Goal: Check status: Check status

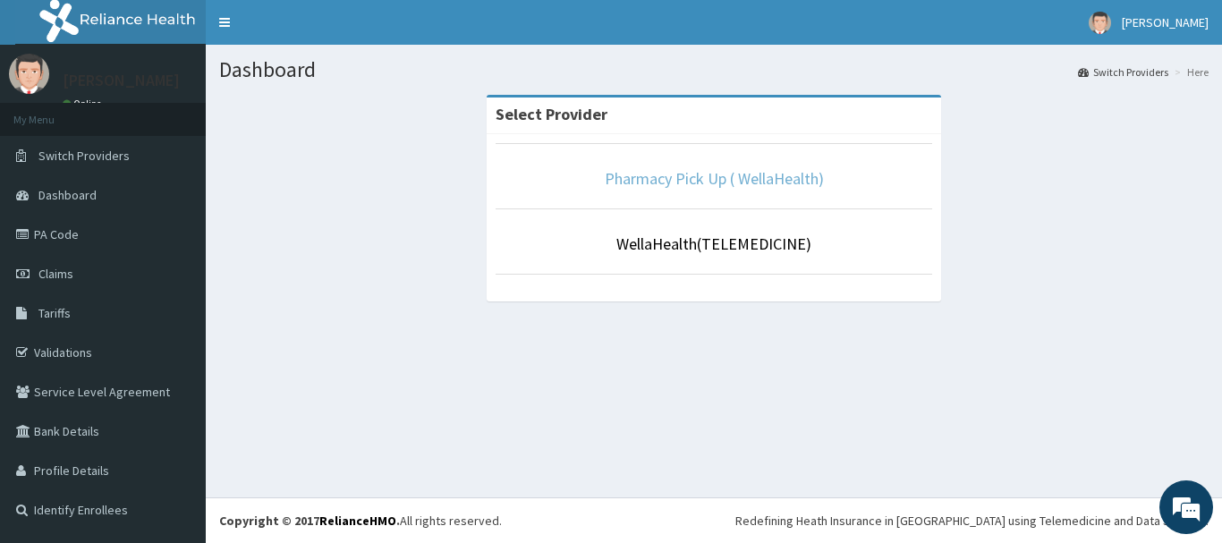
click at [658, 181] on link "Pharmacy Pick Up ( WellaHealth)" at bounding box center [714, 178] width 219 height 21
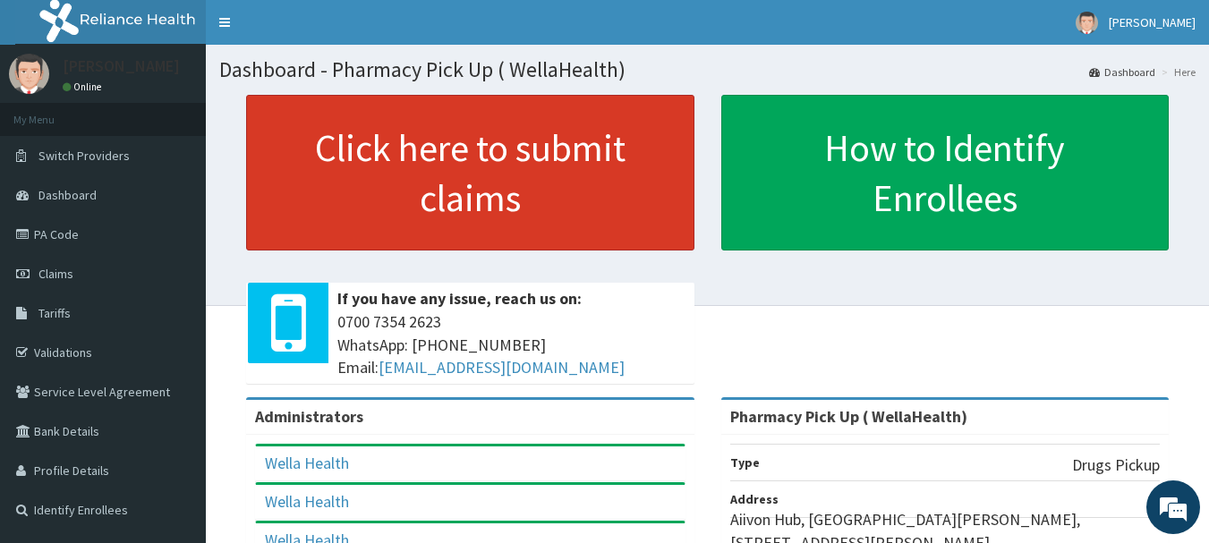
click at [591, 179] on link "Click here to submit claims" at bounding box center [470, 173] width 448 height 156
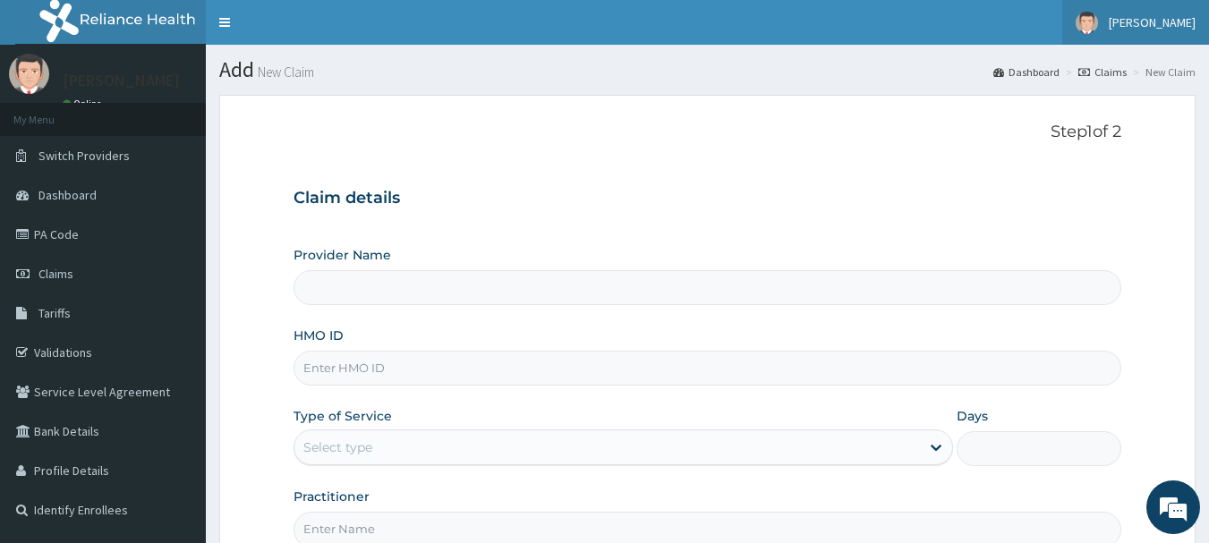
type input "Pharmacy Pick Up ( WellaHealth)"
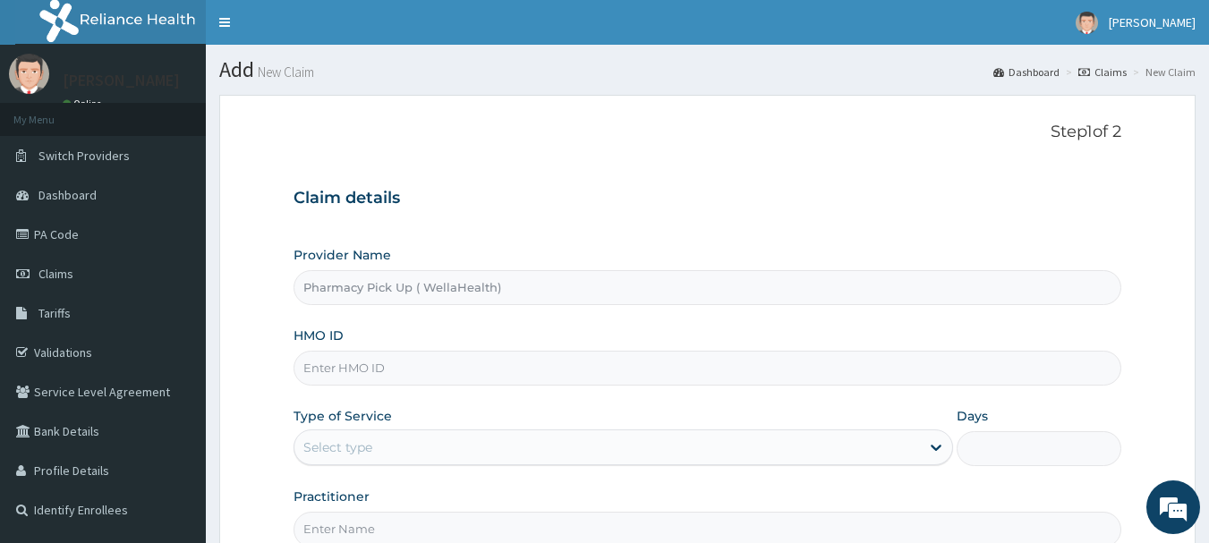
click at [1112, 69] on link "Claims" at bounding box center [1102, 71] width 48 height 15
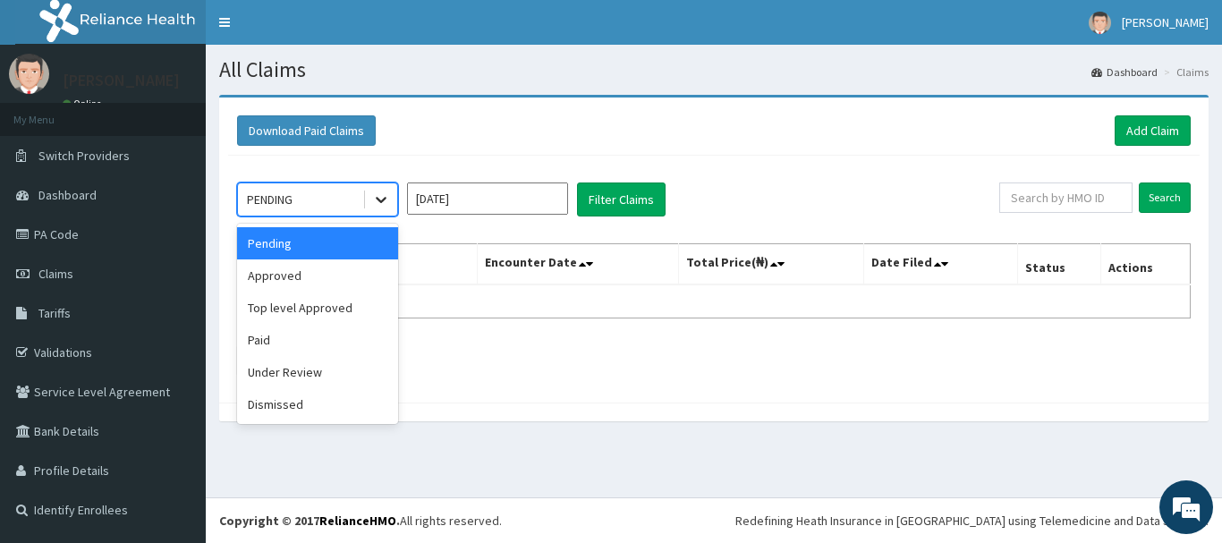
click at [381, 194] on icon at bounding box center [381, 200] width 18 height 18
click at [343, 369] on div "Under Review" at bounding box center [317, 372] width 161 height 32
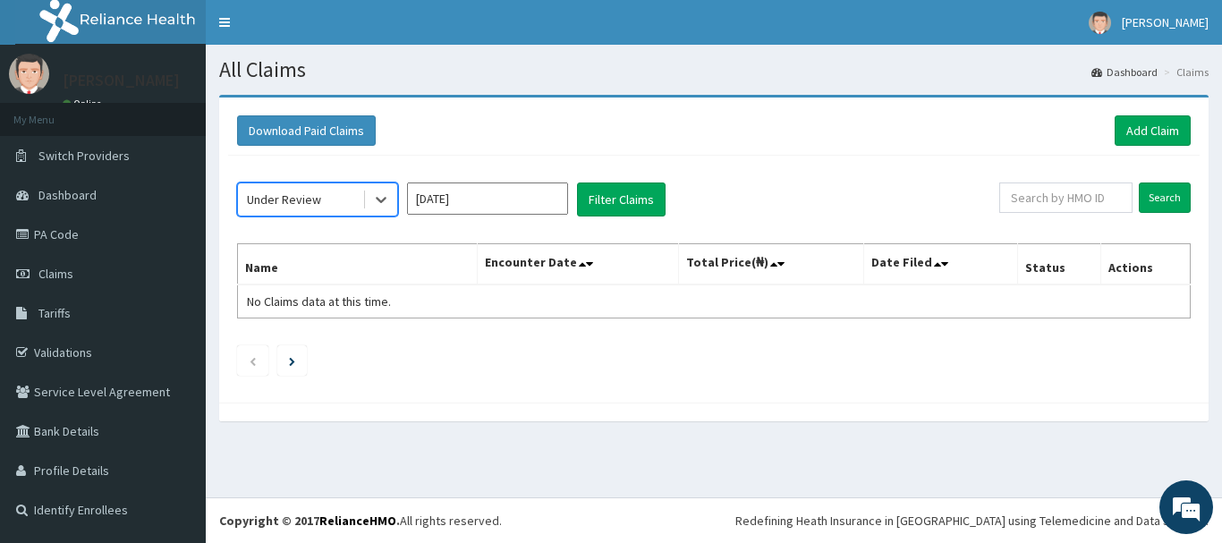
click at [487, 196] on input "[DATE]" at bounding box center [487, 198] width 161 height 32
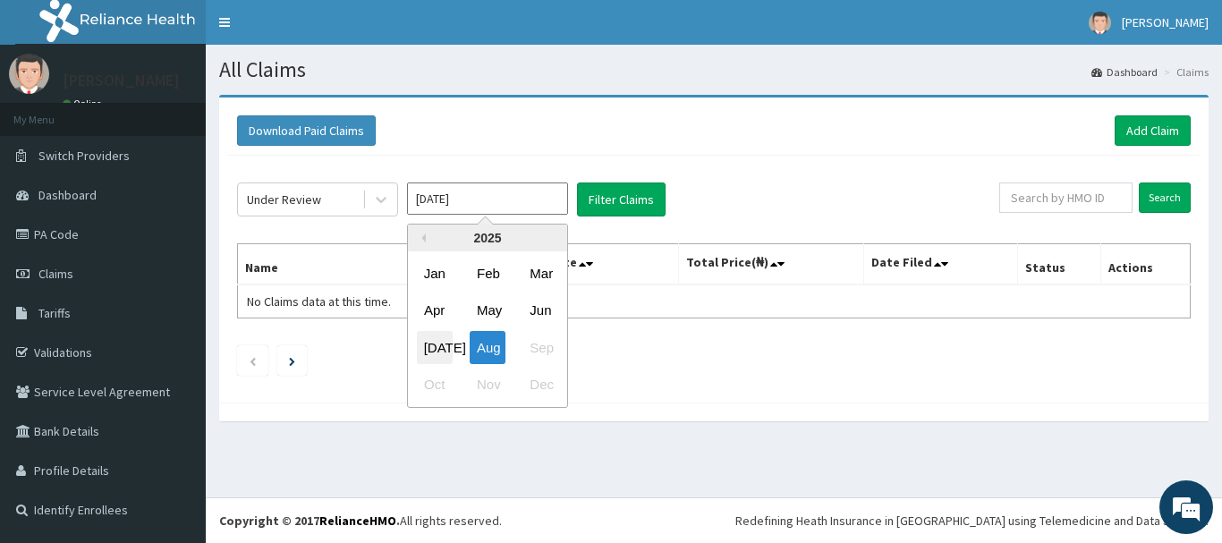
click at [431, 352] on div "Jul" at bounding box center [435, 347] width 36 height 33
type input "Jul 2025"
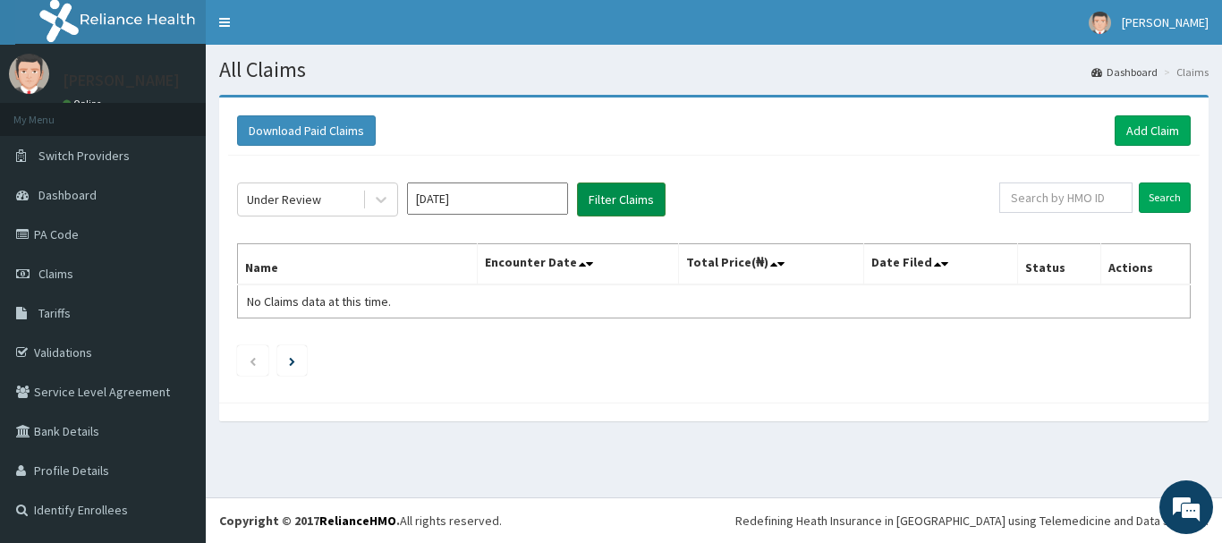
click at [623, 196] on button "Filter Claims" at bounding box center [621, 199] width 89 height 34
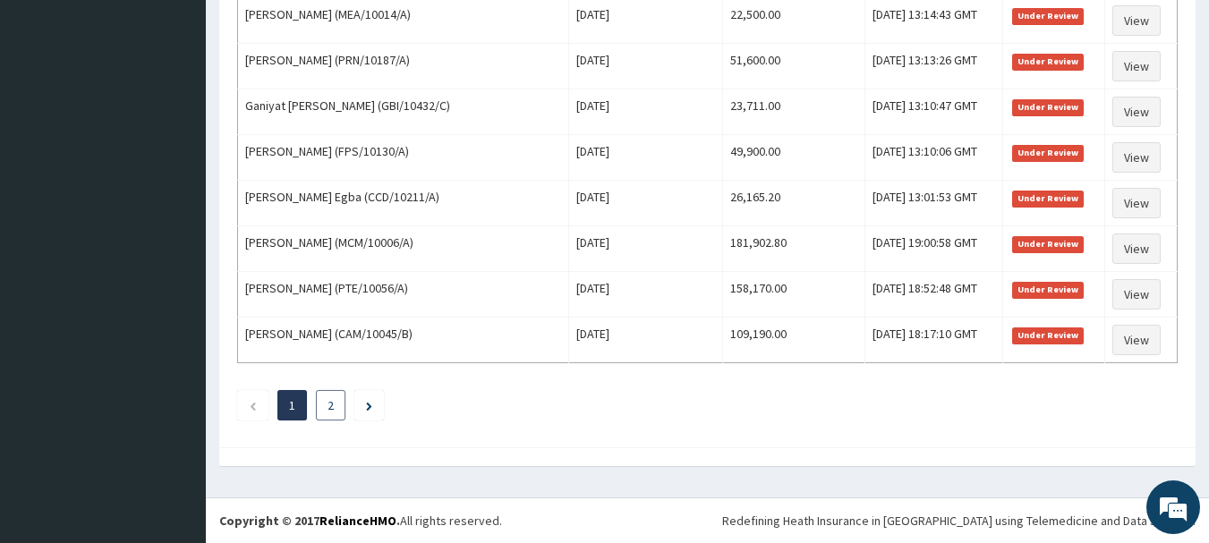
click at [330, 405] on link "2" at bounding box center [330, 405] width 6 height 16
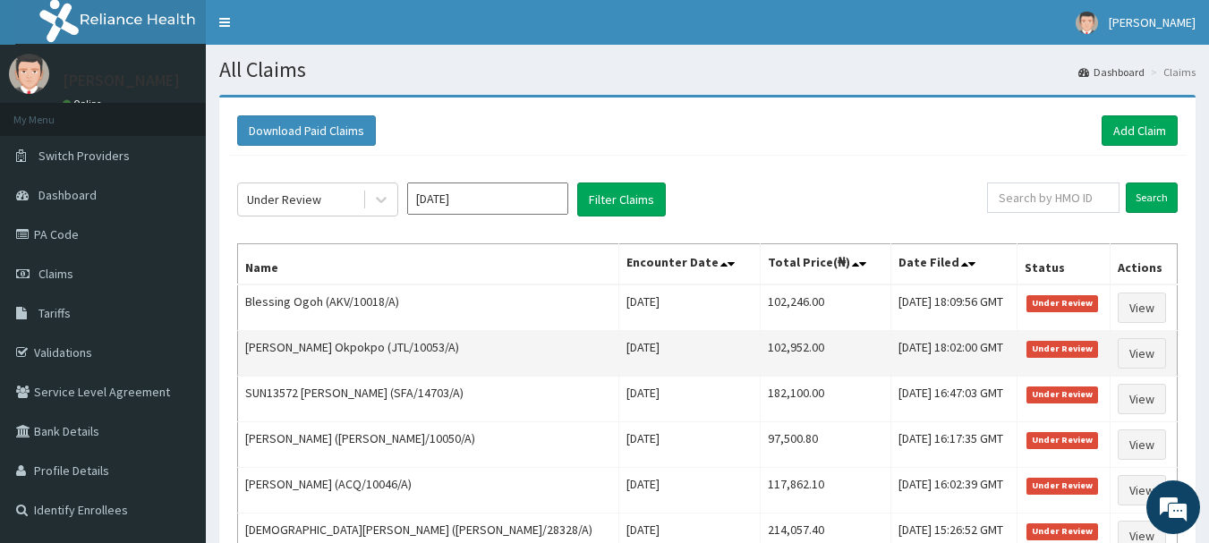
scroll to position [470, 0]
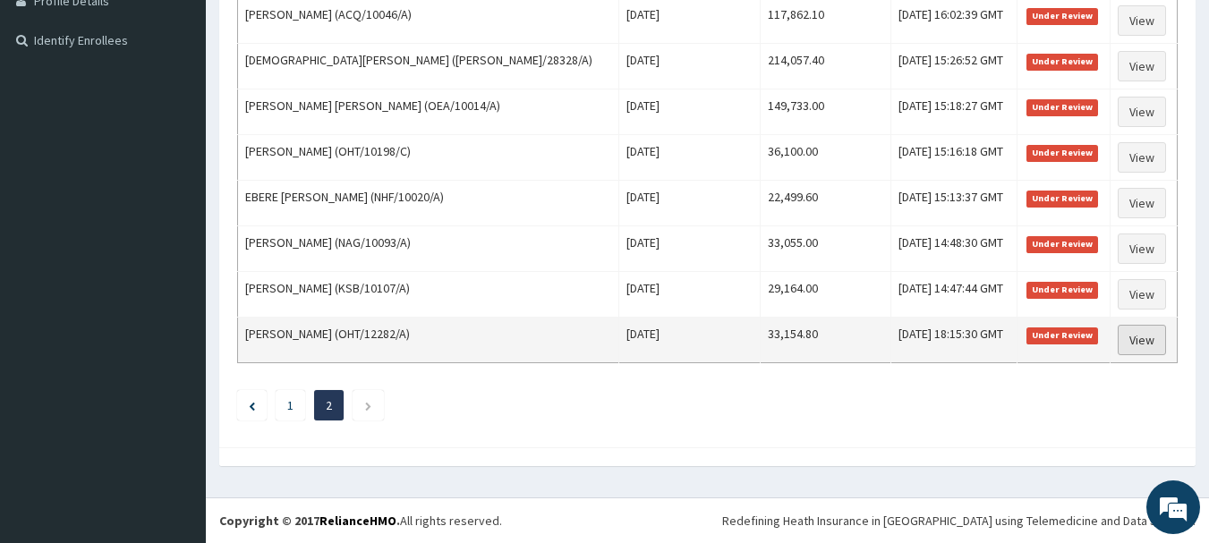
click at [1132, 341] on link "View" at bounding box center [1141, 340] width 48 height 30
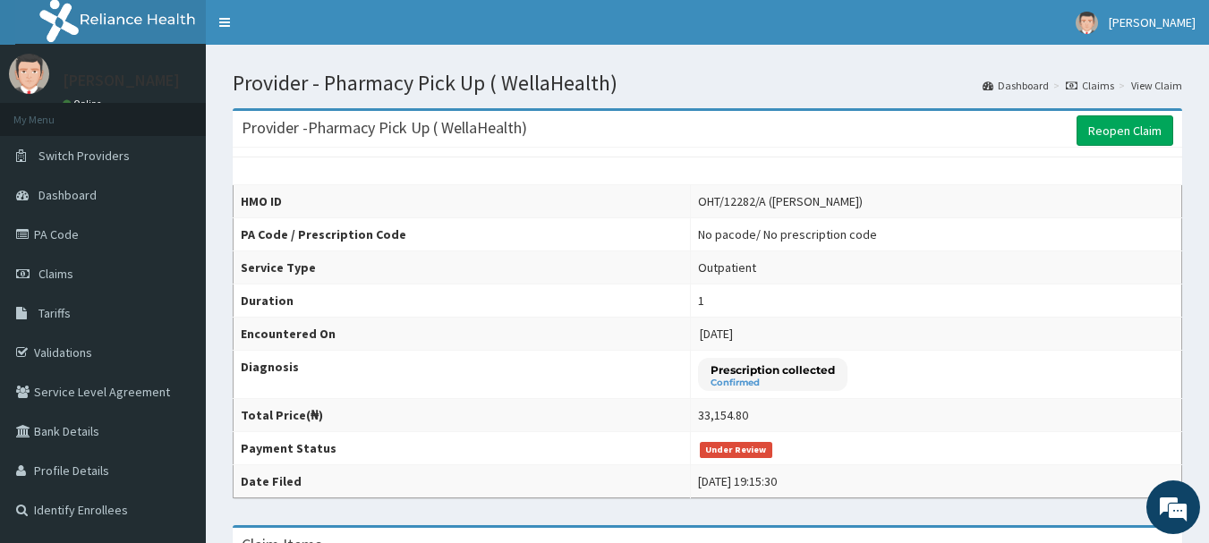
click at [1104, 86] on link "Claims" at bounding box center [1089, 85] width 48 height 15
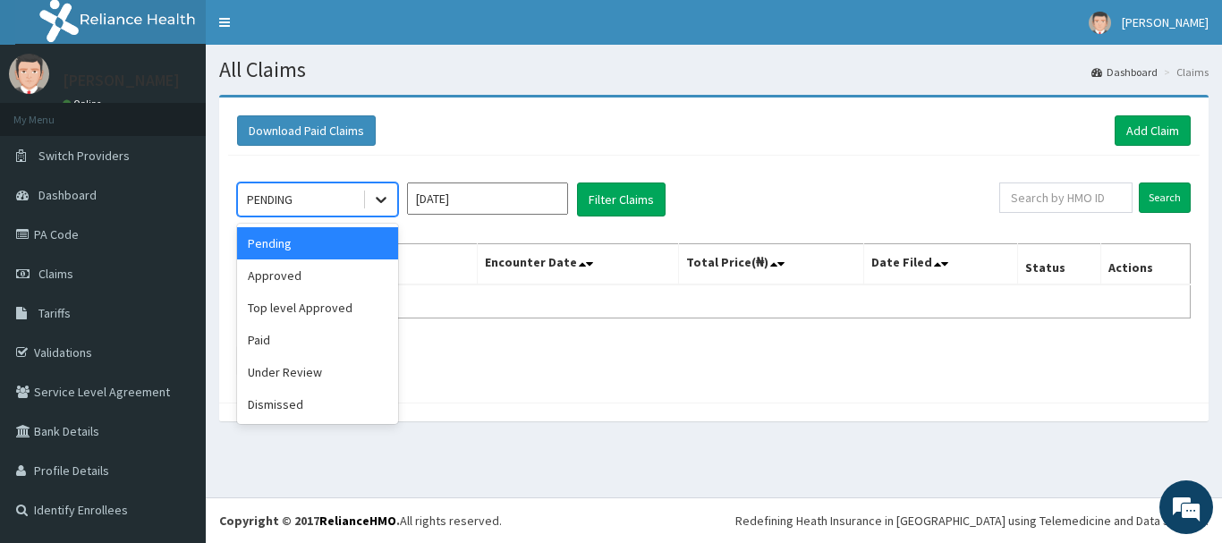
click at [385, 199] on icon at bounding box center [381, 201] width 11 height 6
click at [324, 374] on div "Under Review" at bounding box center [317, 372] width 161 height 32
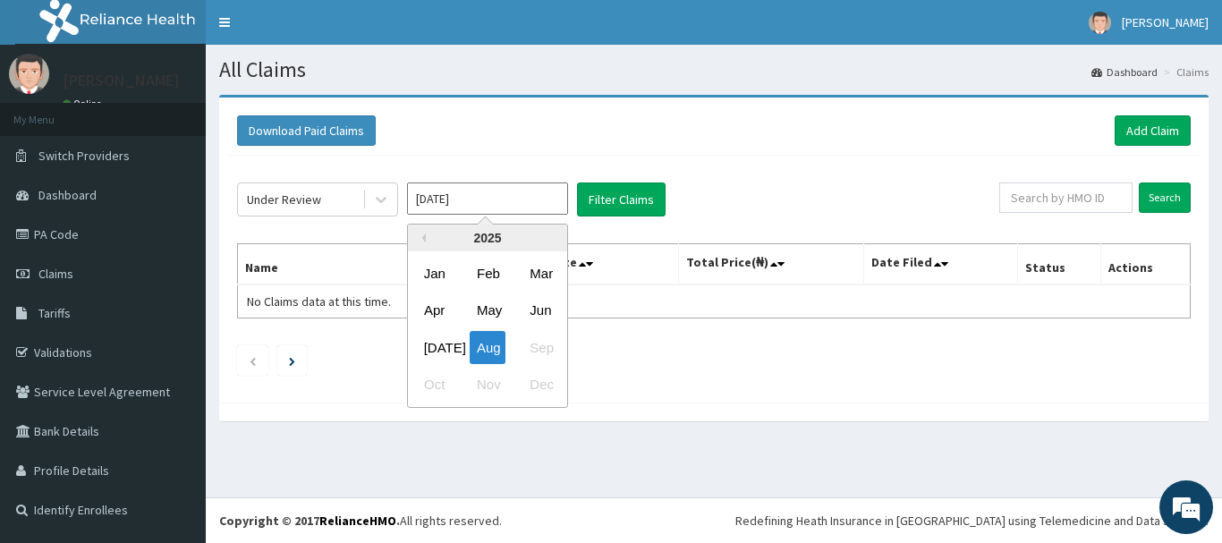
click at [517, 205] on input "[DATE]" at bounding box center [487, 198] width 161 height 32
click at [428, 352] on div "Jul" at bounding box center [435, 347] width 36 height 33
type input "Jul 2025"
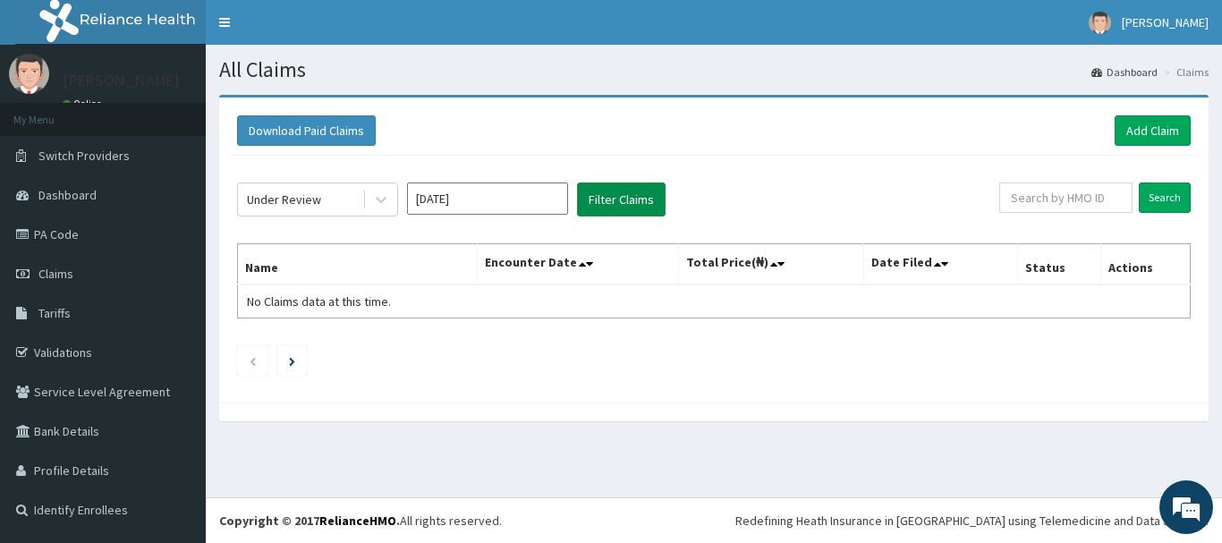
click at [624, 201] on button "Filter Claims" at bounding box center [621, 199] width 89 height 34
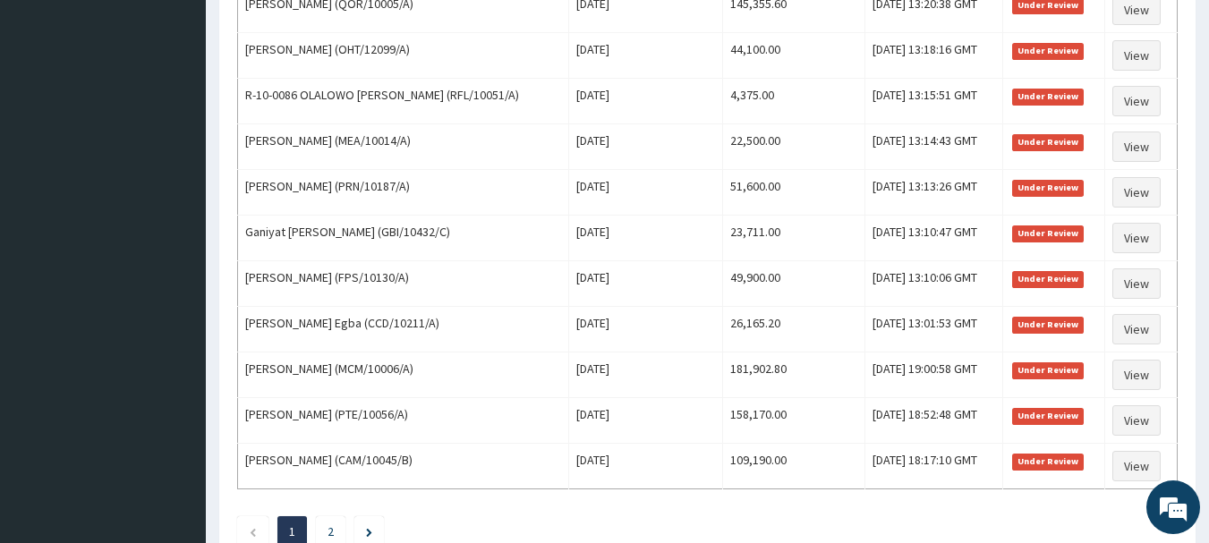
scroll to position [2198, 0]
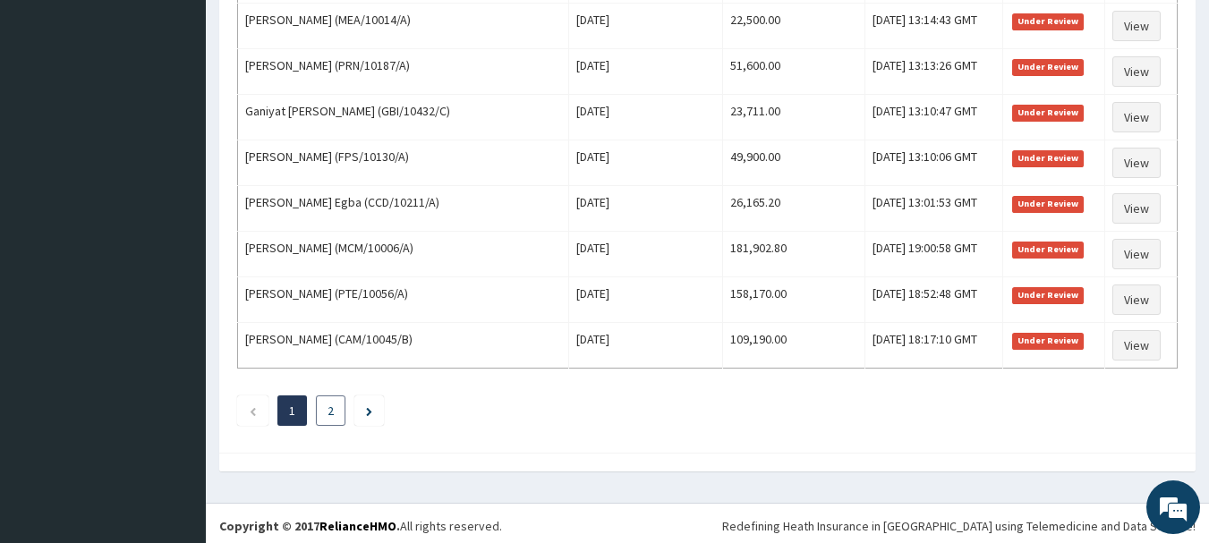
click at [333, 415] on link "2" at bounding box center [330, 411] width 6 height 16
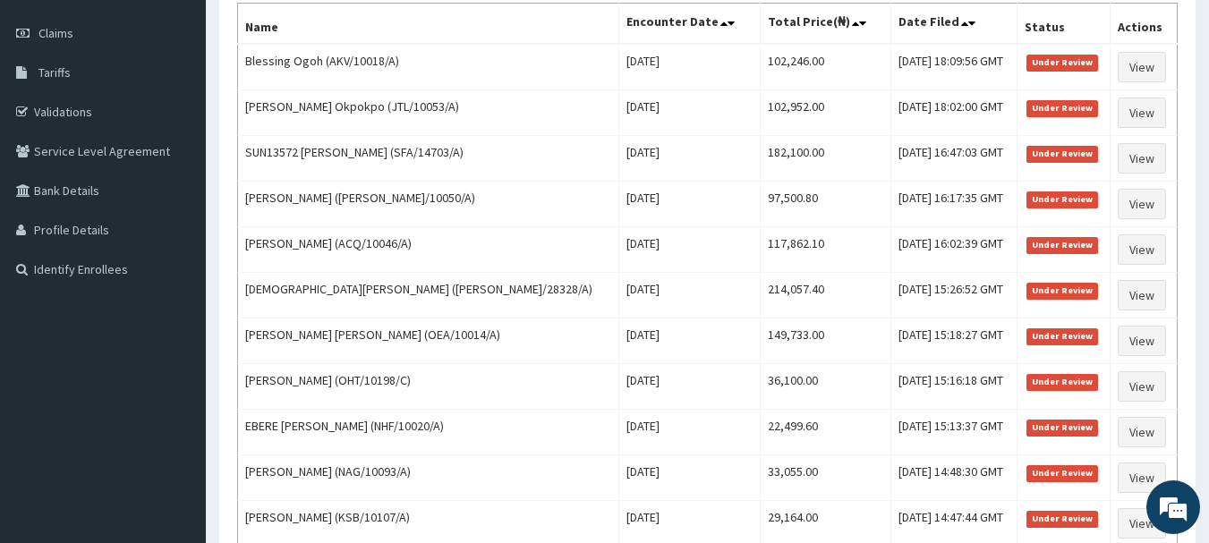
scroll to position [470, 0]
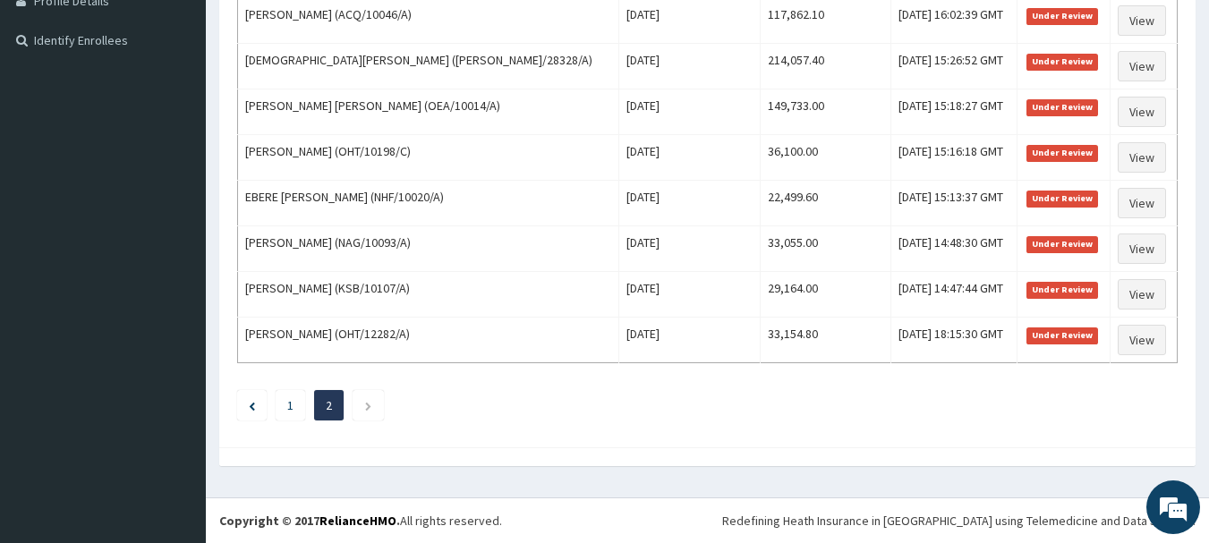
drag, startPoint x: 239, startPoint y: 252, endPoint x: 1182, endPoint y: 344, distance: 947.3
click at [1182, 344] on div "Under Review Jul 2025 Filter Claims Search Name Encounter Date Total Price(₦) D…" at bounding box center [707, 62] width 958 height 752
copy thead
click at [290, 406] on link "1" at bounding box center [290, 405] width 6 height 16
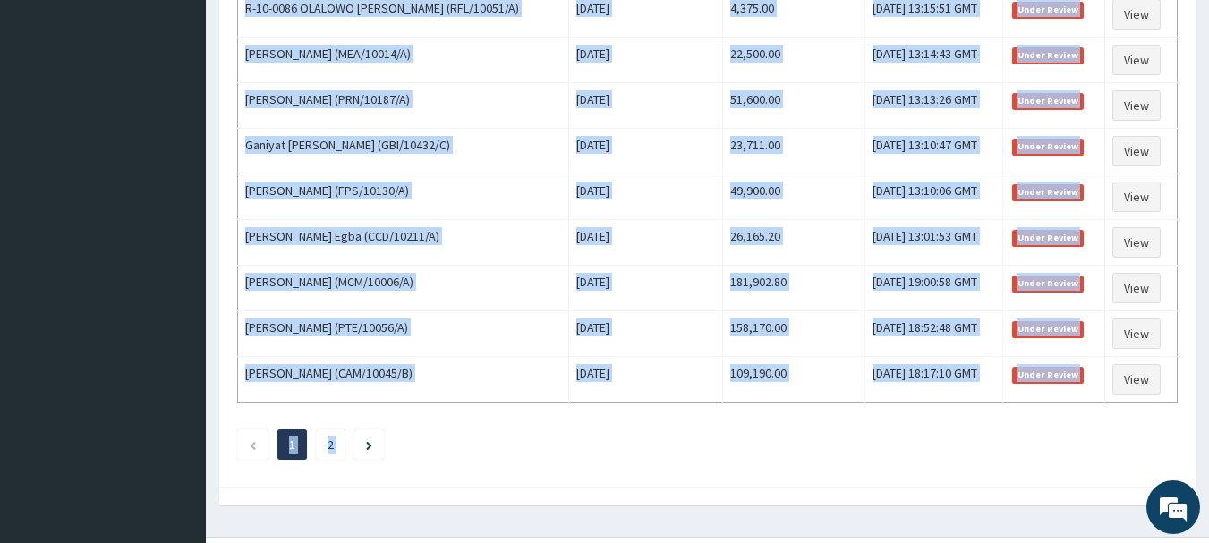
scroll to position [2203, 0]
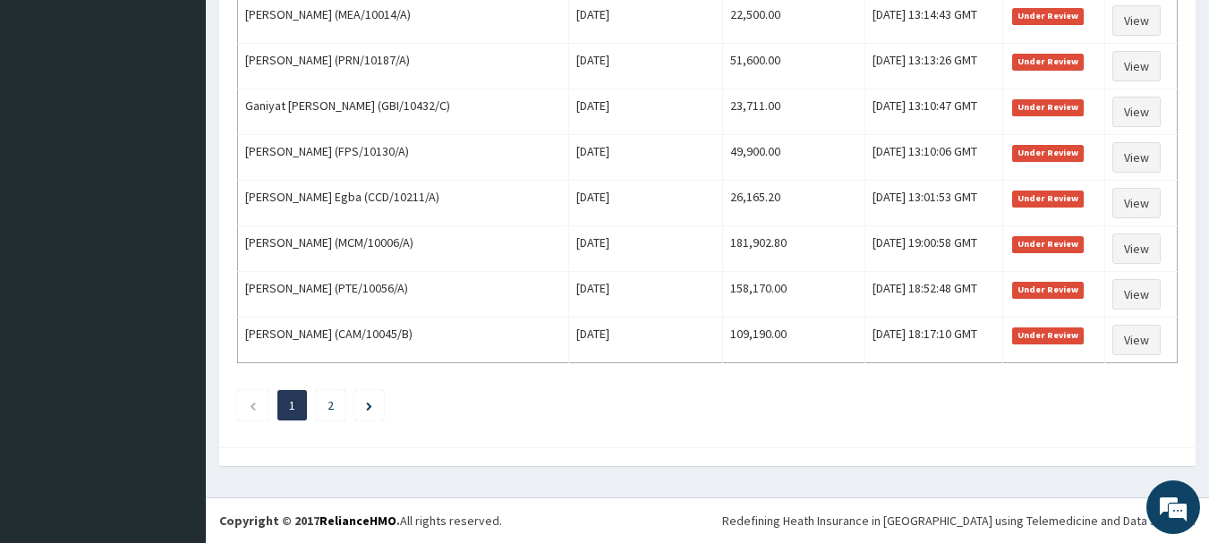
drag, startPoint x: 242, startPoint y: 295, endPoint x: 1183, endPoint y: 337, distance: 941.1
copy thead "Name Encounter Date Total Price(₦) Date Filed Status Actions"
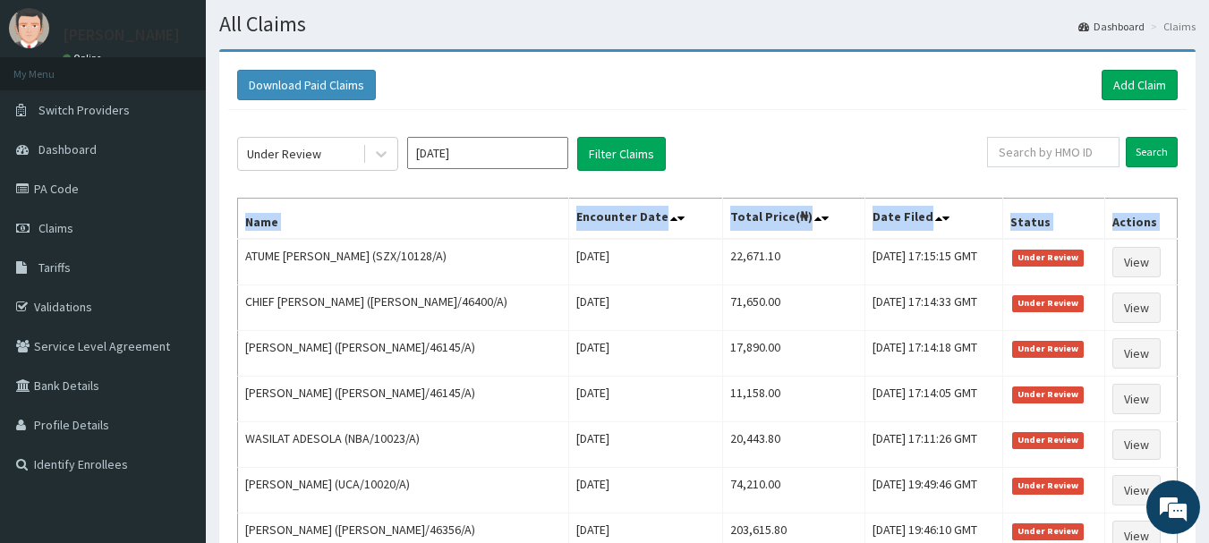
scroll to position [0, 0]
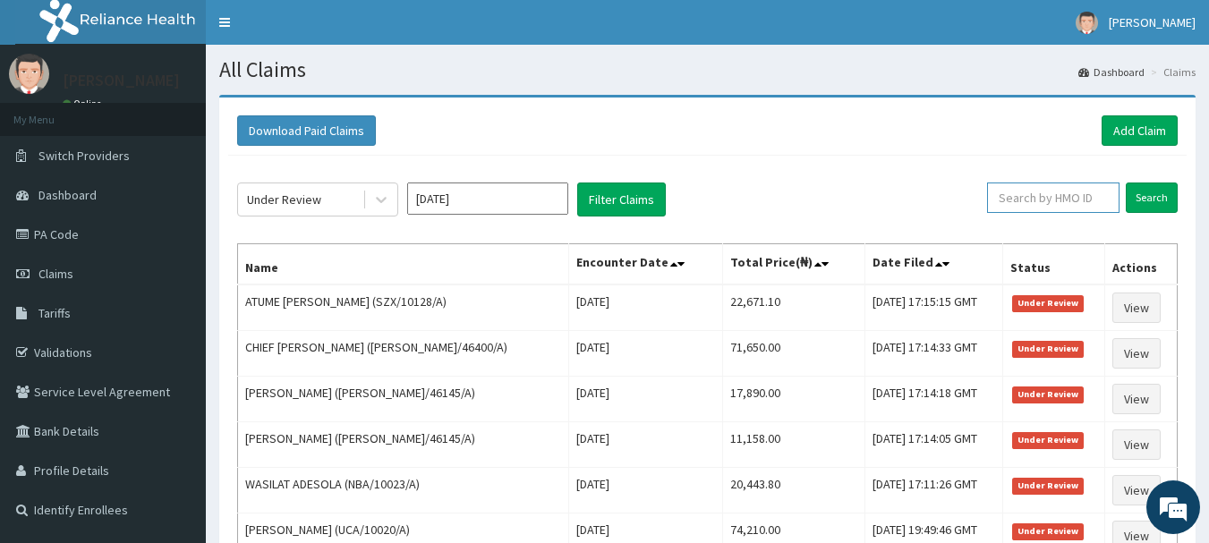
click at [1070, 198] on input "text" at bounding box center [1053, 197] width 132 height 30
paste input "AKV/10018/A"
type input "AKV/10018/A"
click at [1148, 203] on input "Search" at bounding box center [1151, 197] width 52 height 30
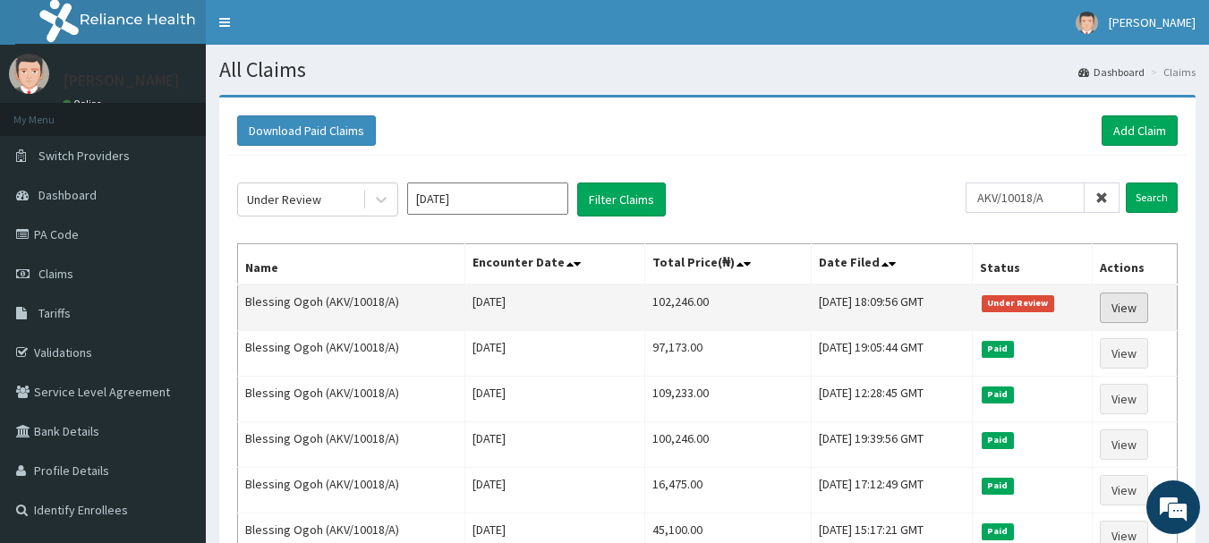
click at [1124, 312] on link "View" at bounding box center [1123, 308] width 48 height 30
